Goal: Task Accomplishment & Management: Manage account settings

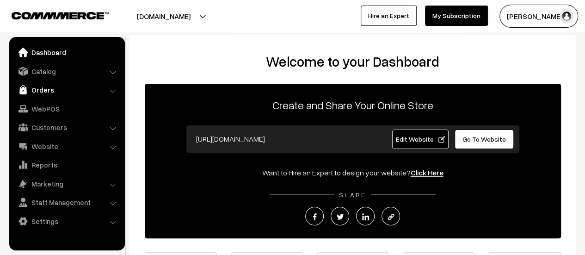
click at [43, 91] on link "Orders" at bounding box center [67, 89] width 110 height 17
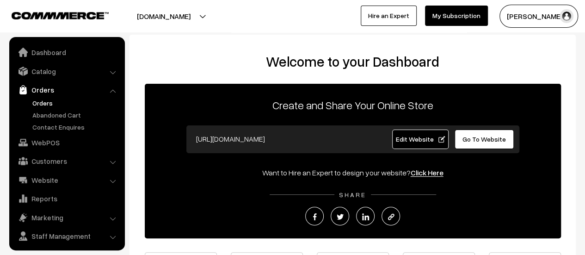
click at [46, 105] on link "Orders" at bounding box center [76, 103] width 92 height 10
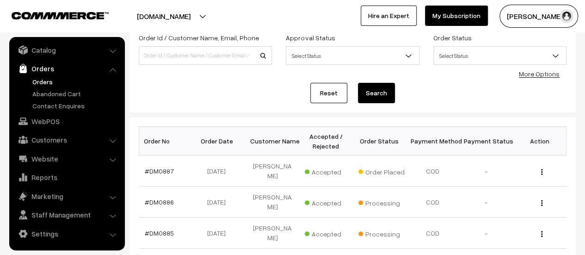
scroll to position [62, 0]
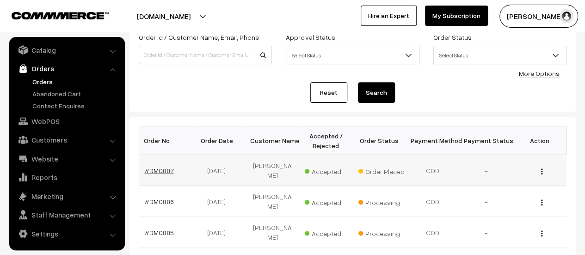
click at [157, 168] on link "#DM0887" at bounding box center [159, 170] width 29 height 8
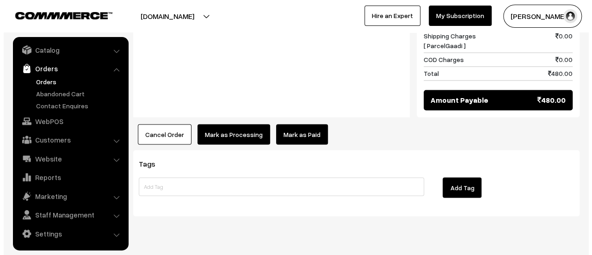
scroll to position [784, 0]
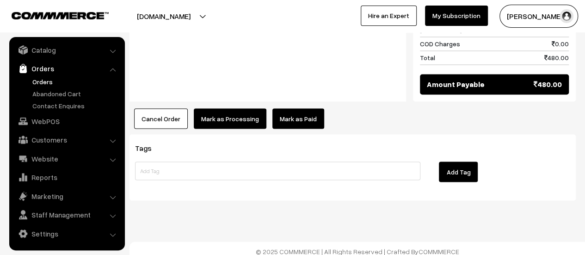
click at [222, 112] on button "Mark as Processing" at bounding box center [230, 118] width 73 height 20
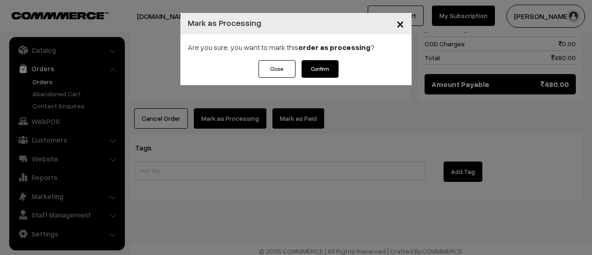
click at [324, 65] on button "Confirm" at bounding box center [319, 69] width 37 height 18
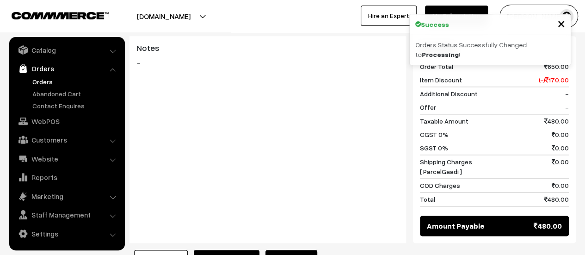
scroll to position [735, 0]
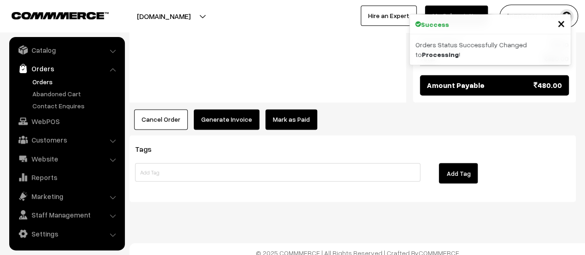
click at [230, 109] on button "Generate Invoice" at bounding box center [227, 119] width 66 height 20
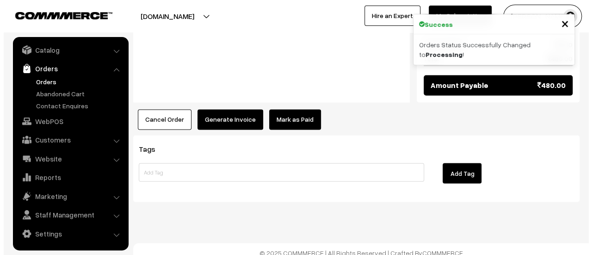
scroll to position [737, 0]
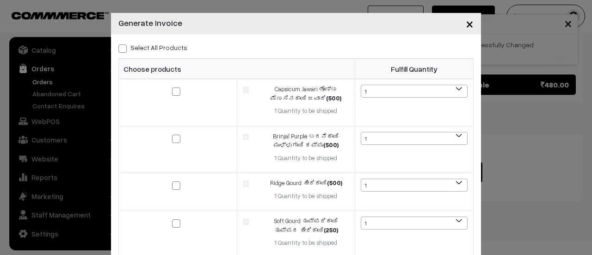
click at [118, 46] on span at bounding box center [122, 48] width 8 height 8
click at [118, 46] on input "Select All Products" at bounding box center [121, 47] width 6 height 6
checkbox input "true"
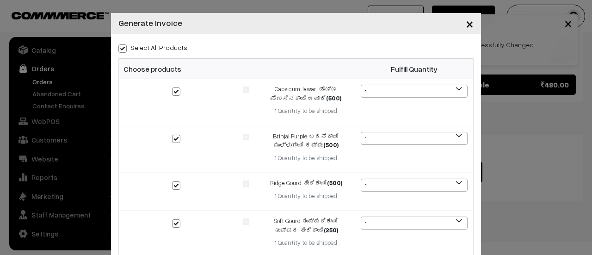
checkbox input "true"
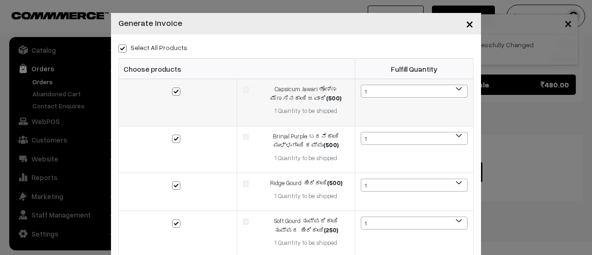
scroll to position [202, 0]
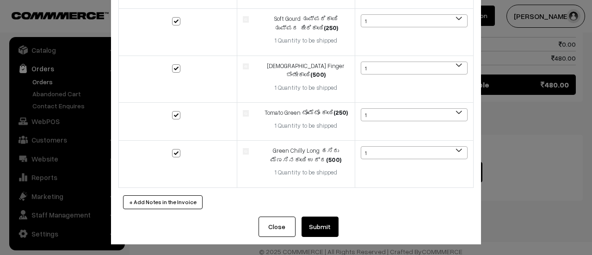
click at [307, 231] on button "Submit" at bounding box center [319, 226] width 37 height 20
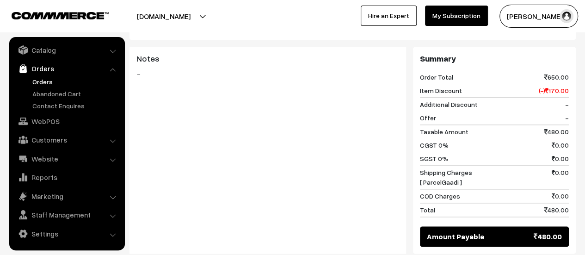
scroll to position [584, 0]
